Goal: Download file/media

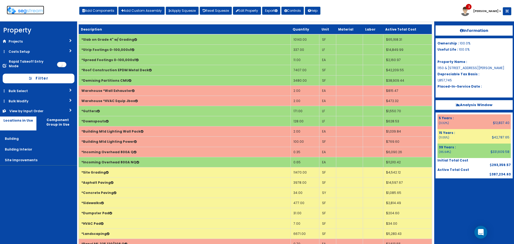
click at [24, 10] on img at bounding box center [25, 11] width 37 height 8
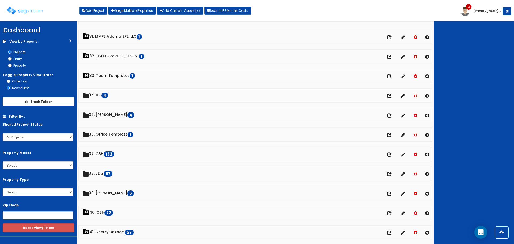
scroll to position [600, 0]
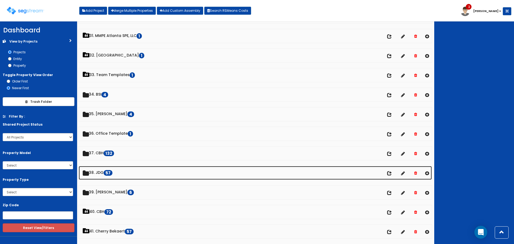
click at [110, 171] on span "57" at bounding box center [108, 173] width 9 height 6
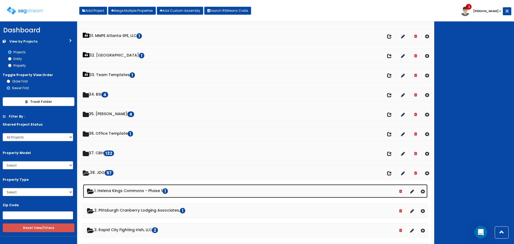
click at [145, 190] on link "1. Helena Kings Commons - Phase 1 1" at bounding box center [255, 191] width 345 height 14
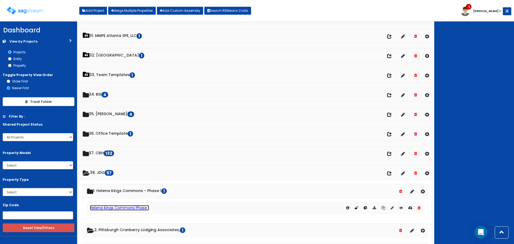
click at [120, 208] on link "Helena Kings Commons Phase 1" at bounding box center [119, 207] width 59 height 5
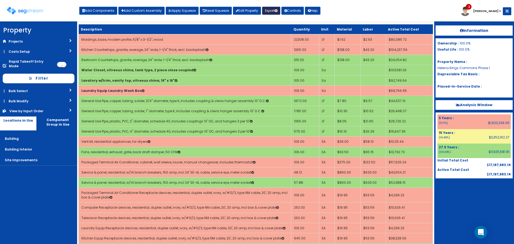
click at [275, 11] on button "Export" at bounding box center [271, 11] width 18 height 8
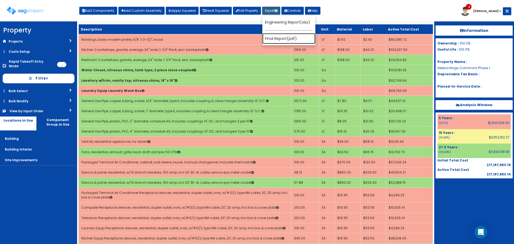
click at [278, 38] on link "Final Report(pdf)" at bounding box center [288, 38] width 53 height 11
